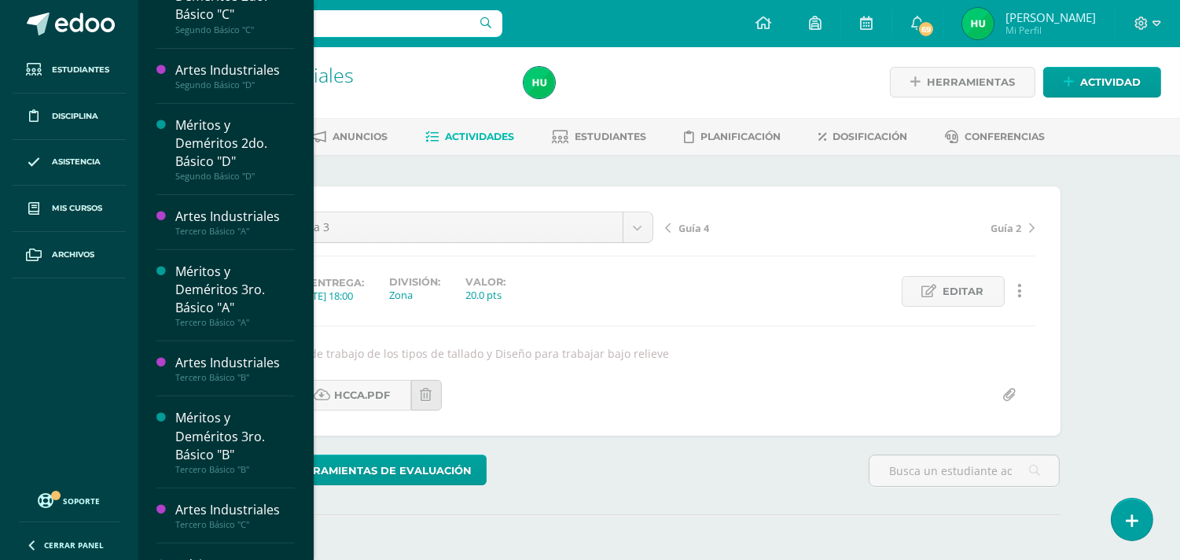
scroll to position [1136, 0]
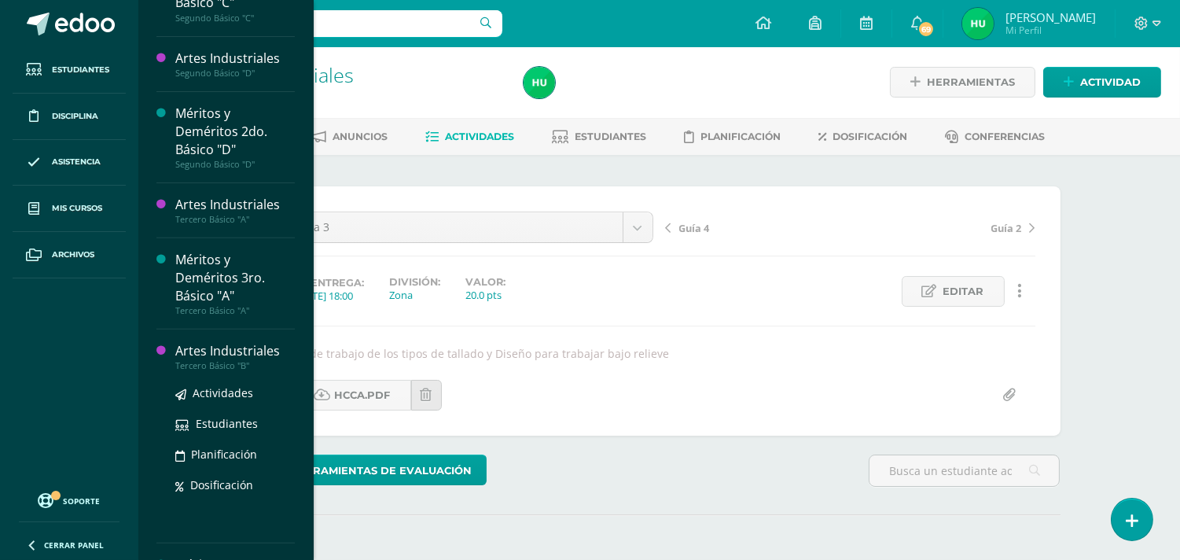
click at [207, 351] on div "Artes Industriales" at bounding box center [234, 351] width 119 height 18
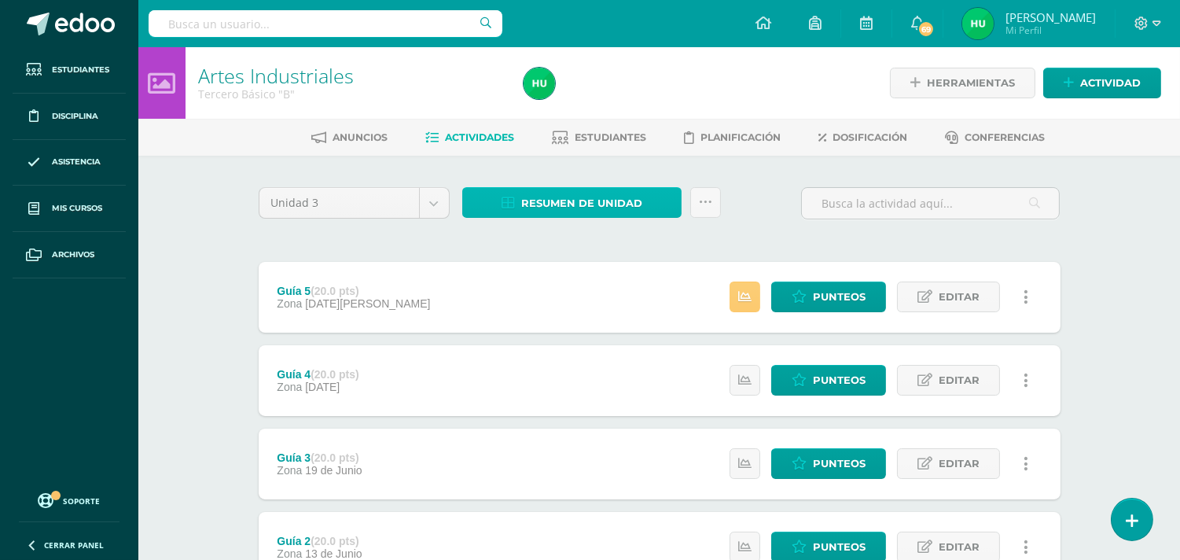
click at [590, 193] on span "Resumen de unidad" at bounding box center [581, 203] width 121 height 29
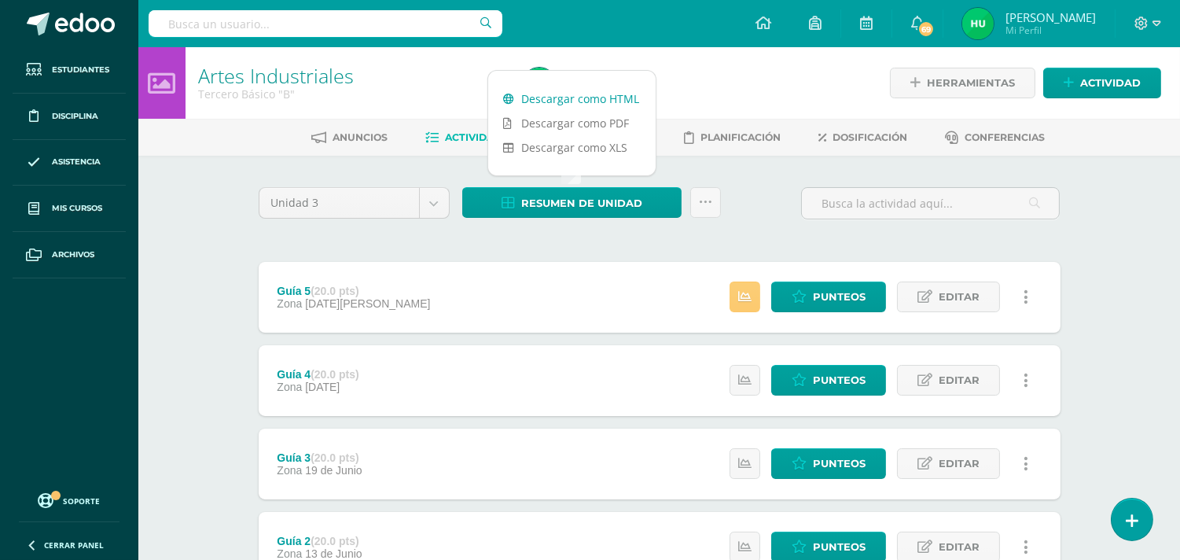
click at [569, 94] on link "Descargar como HTML" at bounding box center [571, 98] width 167 height 24
click at [862, 383] on span "Punteos" at bounding box center [839, 380] width 53 height 29
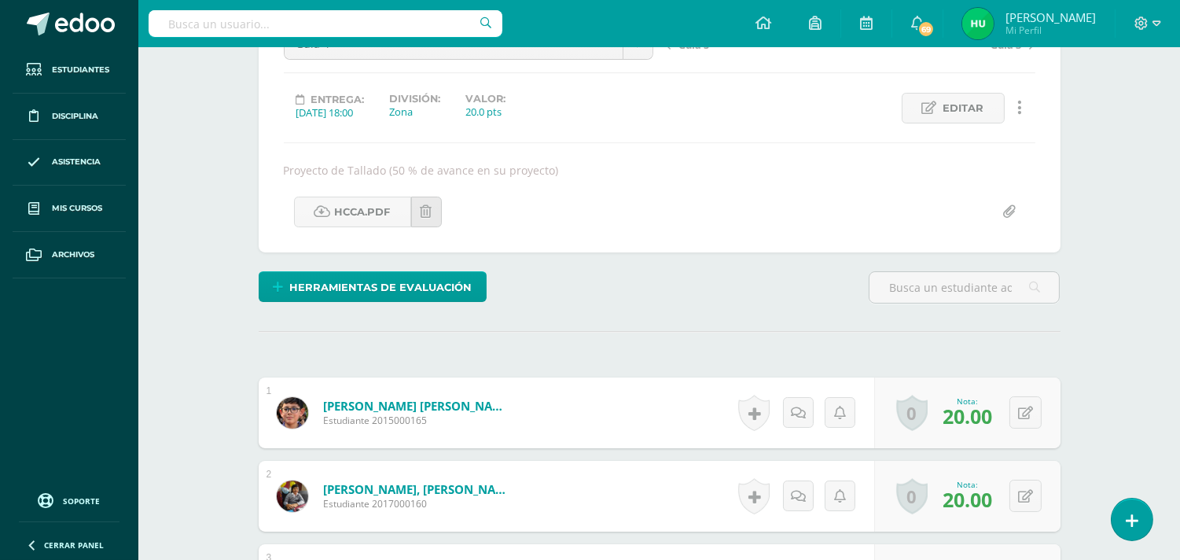
scroll to position [271, 0]
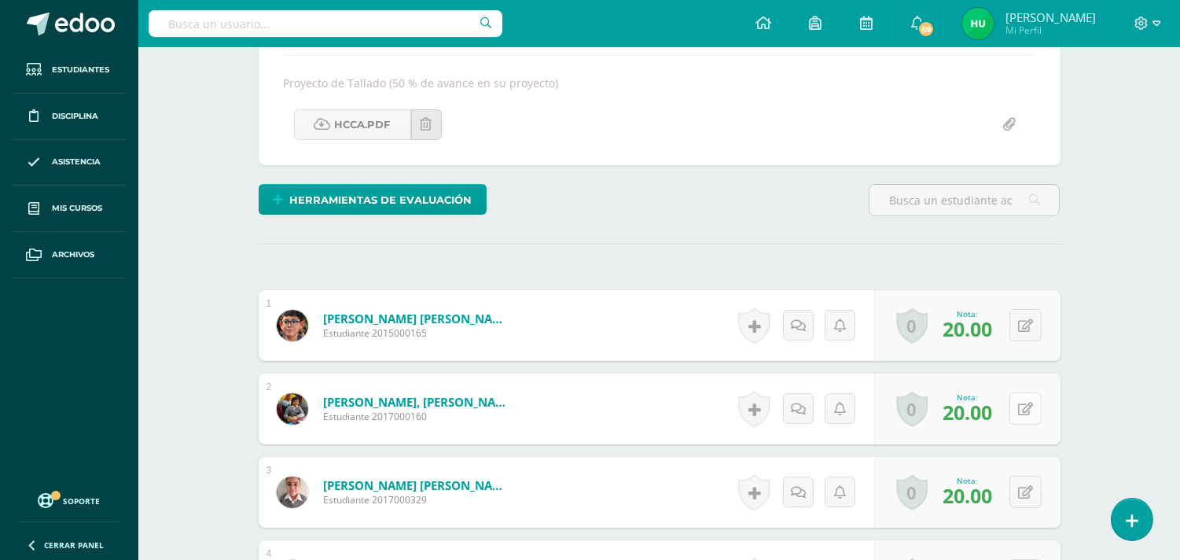
click at [1027, 409] on icon at bounding box center [1025, 408] width 15 height 13
type input "0"
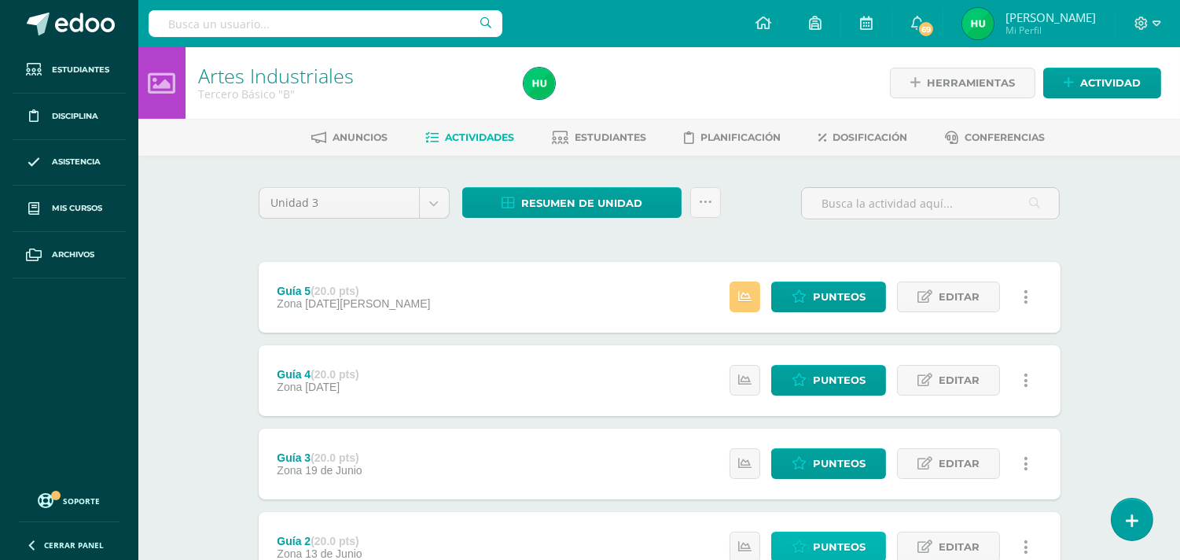
click at [839, 546] on span "Punteos" at bounding box center [839, 546] width 53 height 29
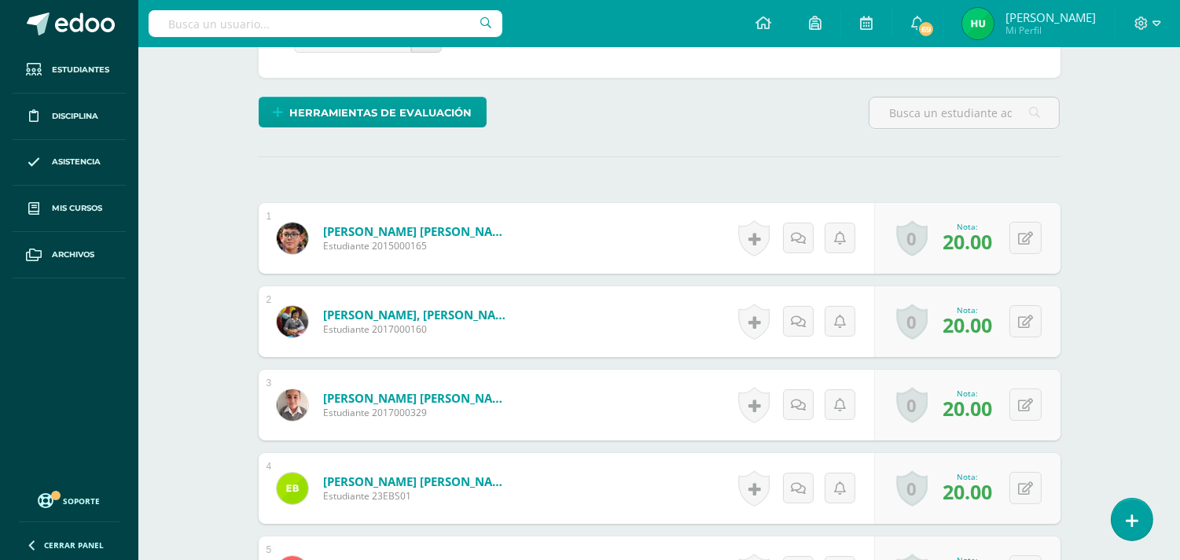
scroll to position [446, 0]
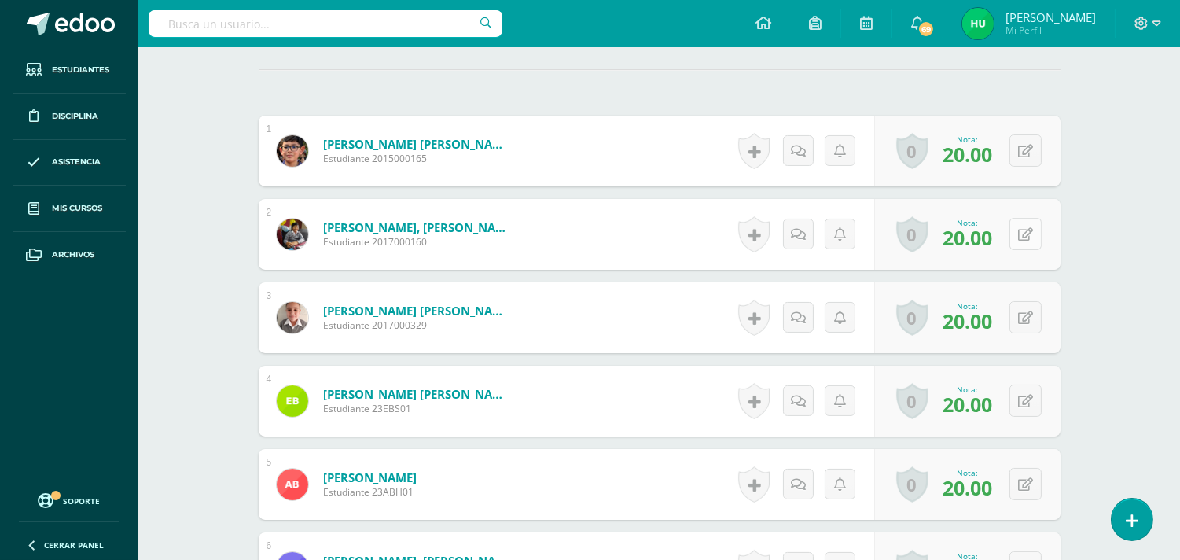
click at [1028, 238] on icon at bounding box center [1025, 234] width 15 height 13
type input "0"
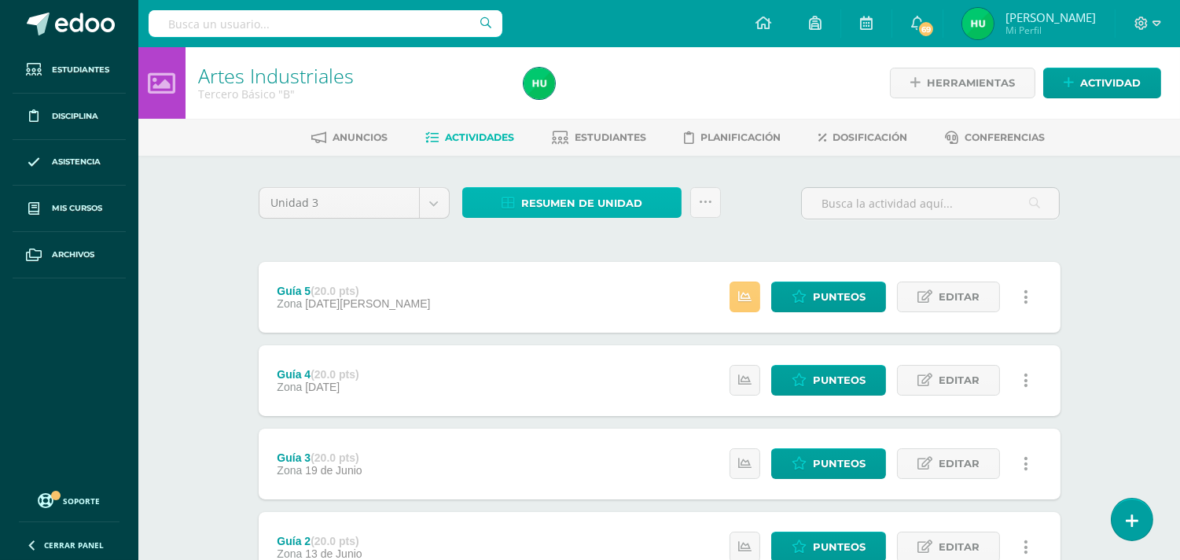
click at [567, 201] on span "Resumen de unidad" at bounding box center [581, 203] width 121 height 29
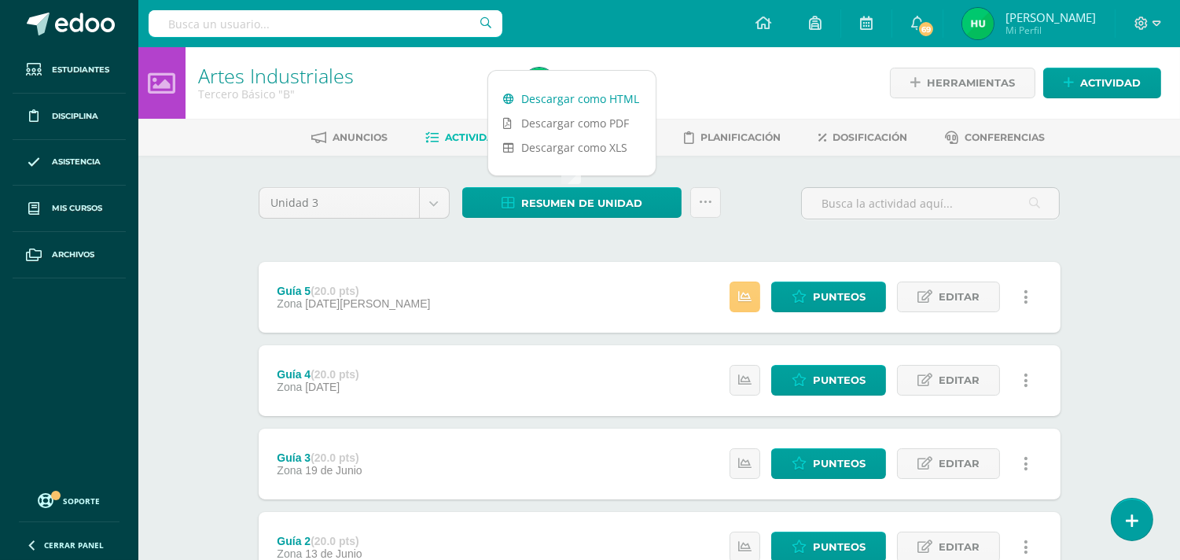
click at [564, 97] on link "Descargar como HTML" at bounding box center [571, 98] width 167 height 24
